Goal: Information Seeking & Learning: Learn about a topic

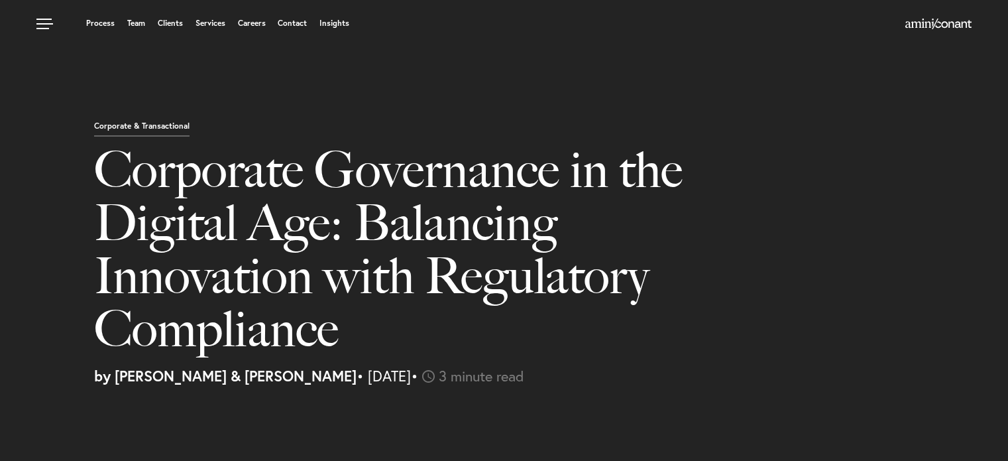
select select "US"
select select "Austin"
select select "Business and Civil Litigation"
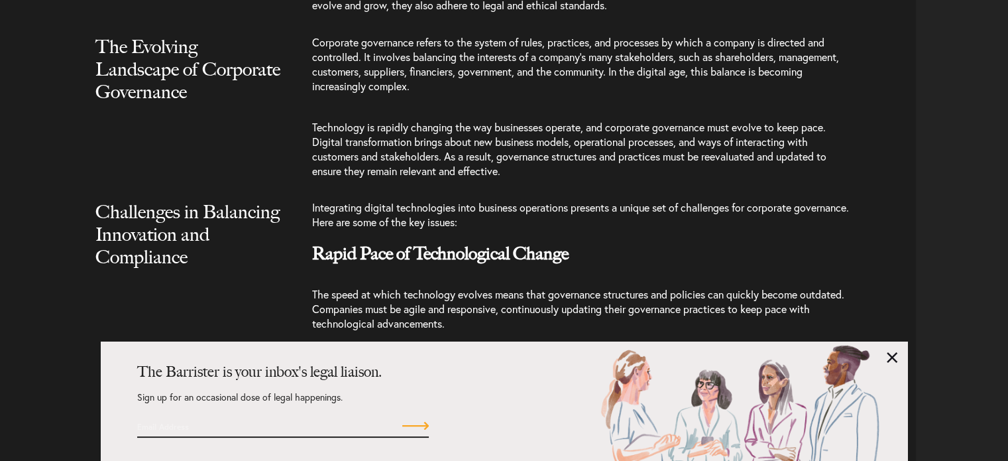
scroll to position [1403, 0]
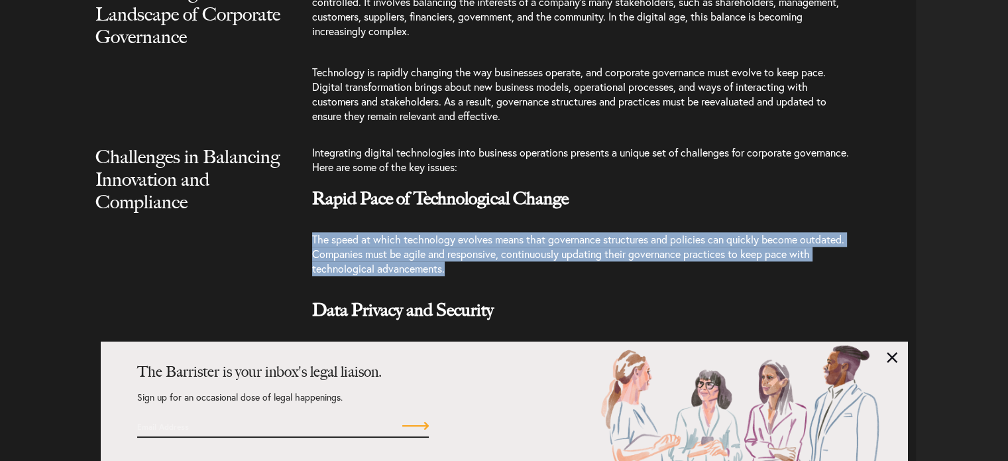
drag, startPoint x: 312, startPoint y: 237, endPoint x: 580, endPoint y: 262, distance: 268.9
click at [580, 262] on p "The speed at which technology evolves means that governance structures and poli…" at bounding box center [583, 254] width 543 height 70
copy span "The speed at which technology evolves means that governance structures and poli…"
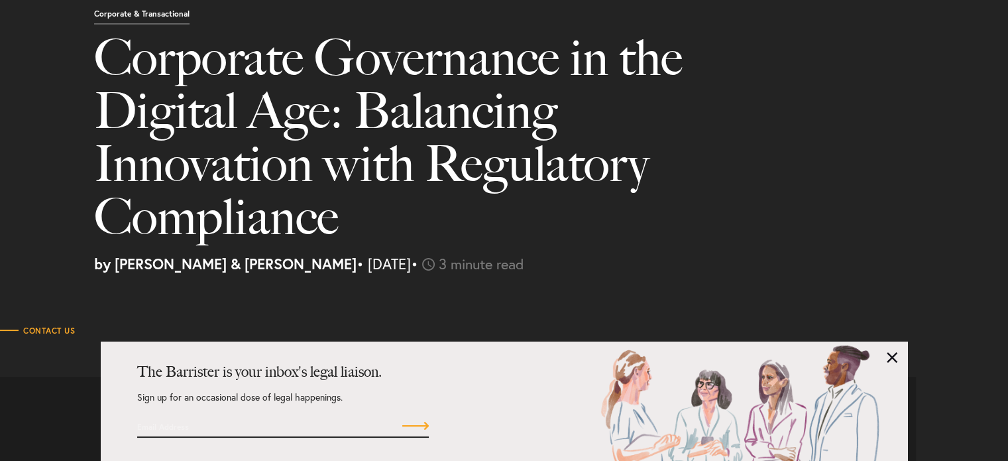
scroll to position [122, 0]
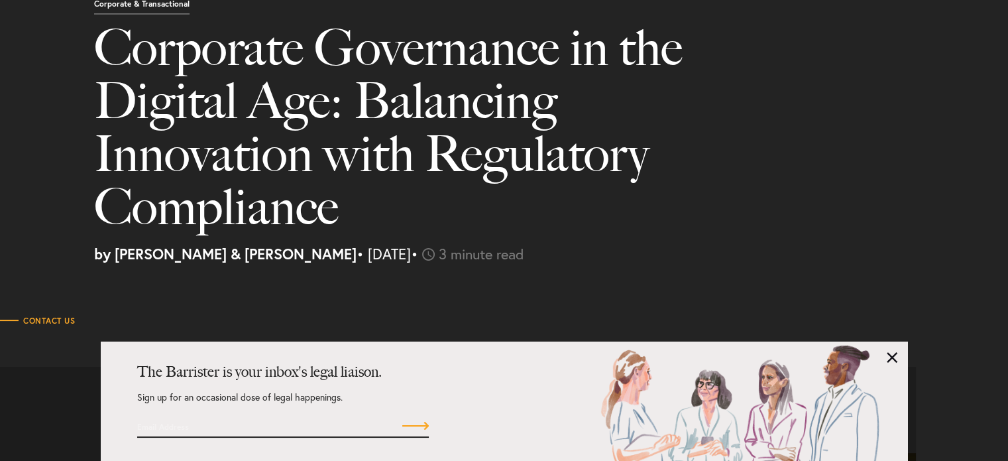
drag, startPoint x: 116, startPoint y: 253, endPoint x: 362, endPoint y: 259, distance: 245.9
click at [362, 259] on p "by [PERSON_NAME] & [PERSON_NAME] • [DATE] • 3 minute read" at bounding box center [546, 254] width 904 height 15
copy p "Amini & [PERSON_NAME] • [DATE]"
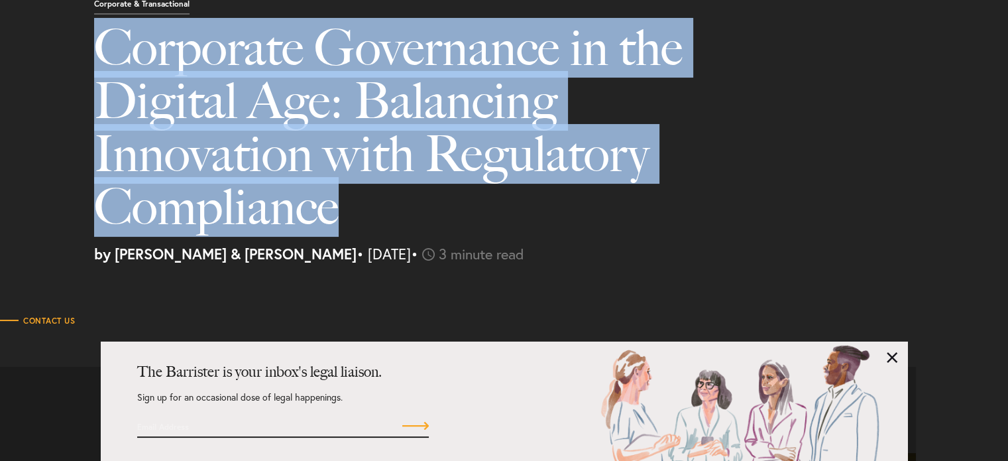
drag, startPoint x: 91, startPoint y: 46, endPoint x: 403, endPoint y: 187, distance: 341.7
click at [403, 187] on div "Corporate & Transactional Corporate Governance in the Digital Age: Balancing In…" at bounding box center [546, 129] width 924 height 264
copy h1 "Corporate Governance in the Digital Age: Balancing Innovation with Regulatory C…"
